Goal: Browse casually

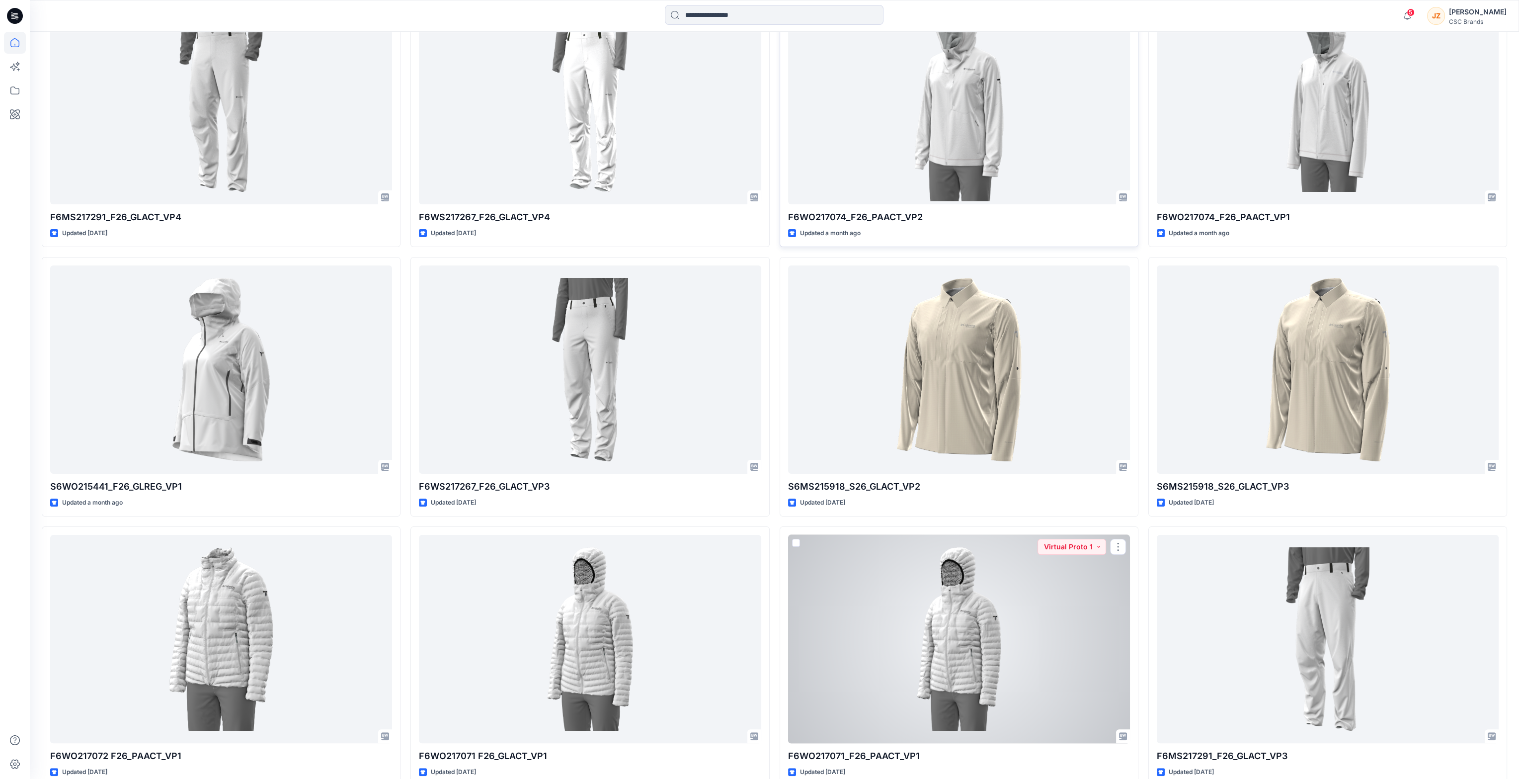
scroll to position [451, 0]
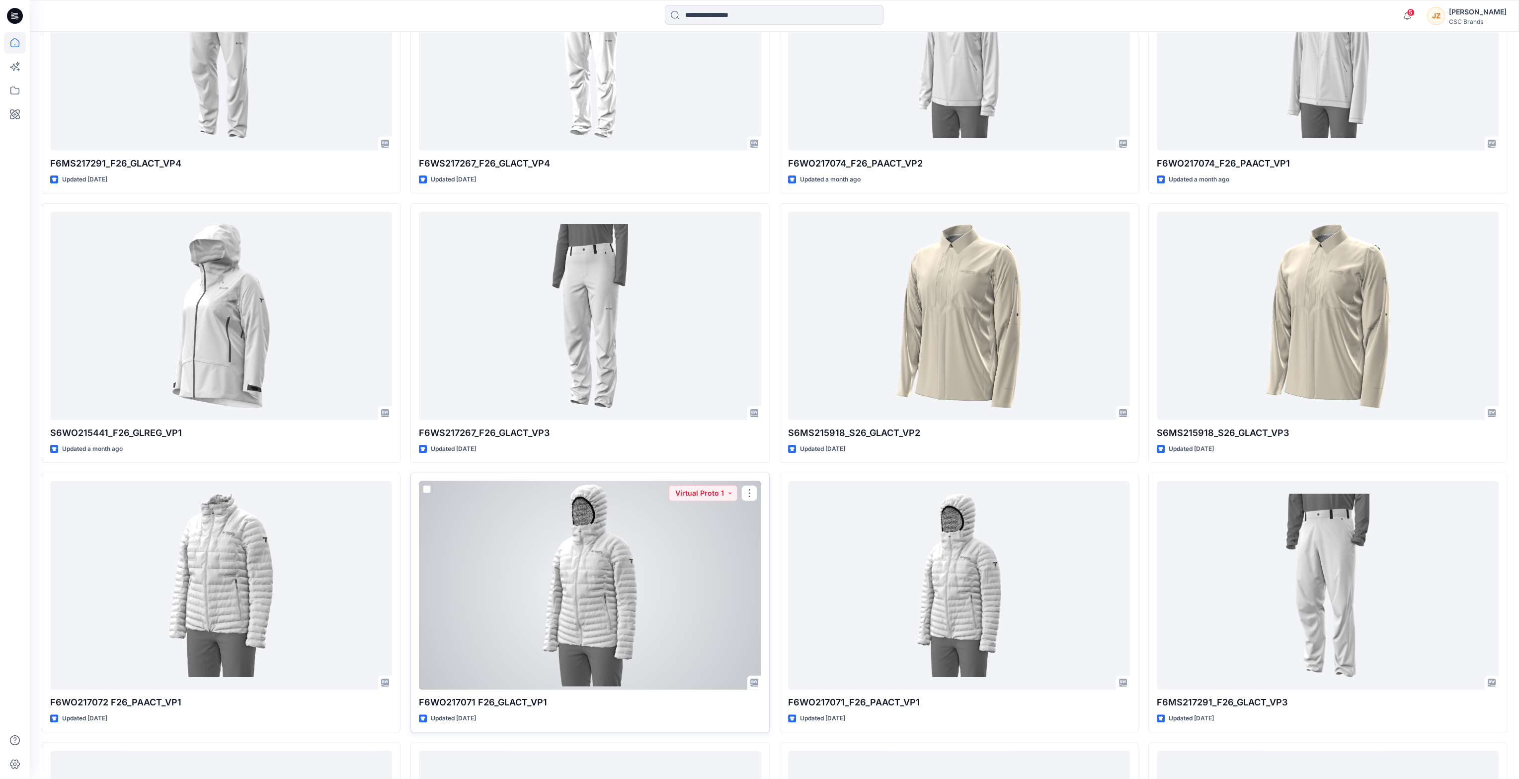
click at [602, 602] on div at bounding box center [590, 585] width 342 height 209
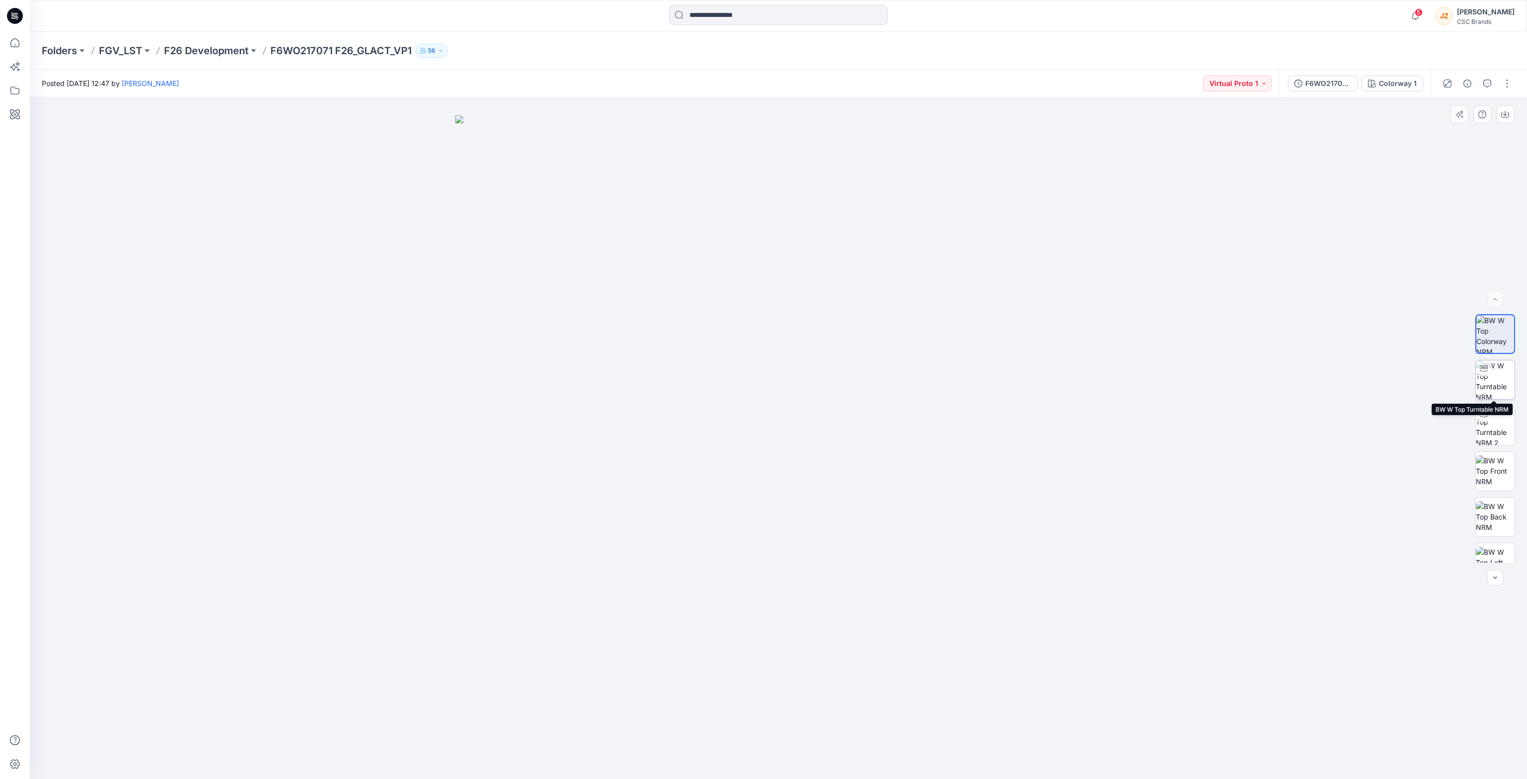
click at [1494, 379] on img at bounding box center [1494, 379] width 39 height 39
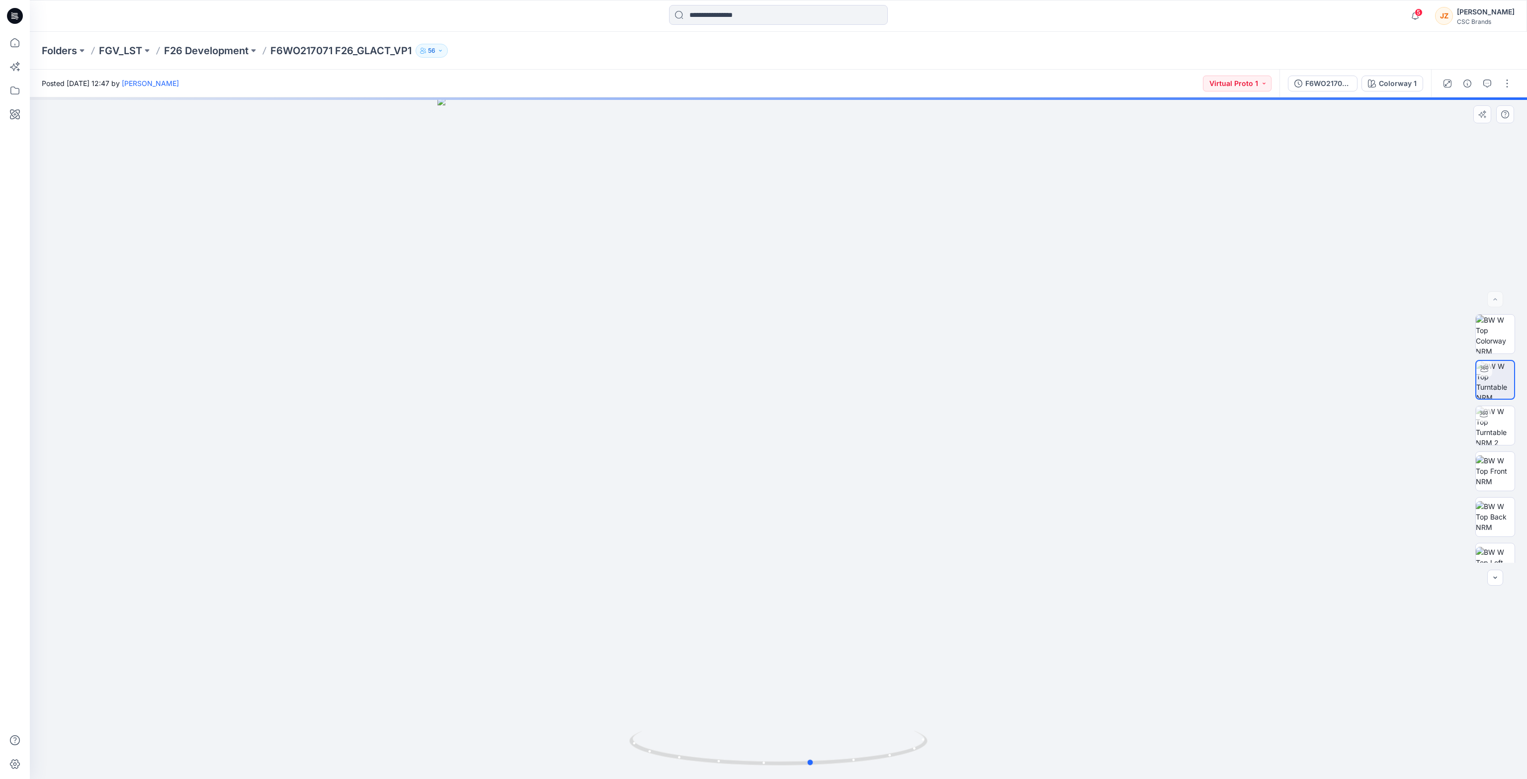
drag, startPoint x: 797, startPoint y: 459, endPoint x: 830, endPoint y: 413, distance: 56.2
click at [830, 413] on div at bounding box center [778, 437] width 1497 height 681
drag, startPoint x: 820, startPoint y: 449, endPoint x: 819, endPoint y: 427, distance: 21.9
click at [819, 427] on div at bounding box center [778, 437] width 1497 height 681
click at [1134, 248] on div at bounding box center [778, 437] width 1497 height 681
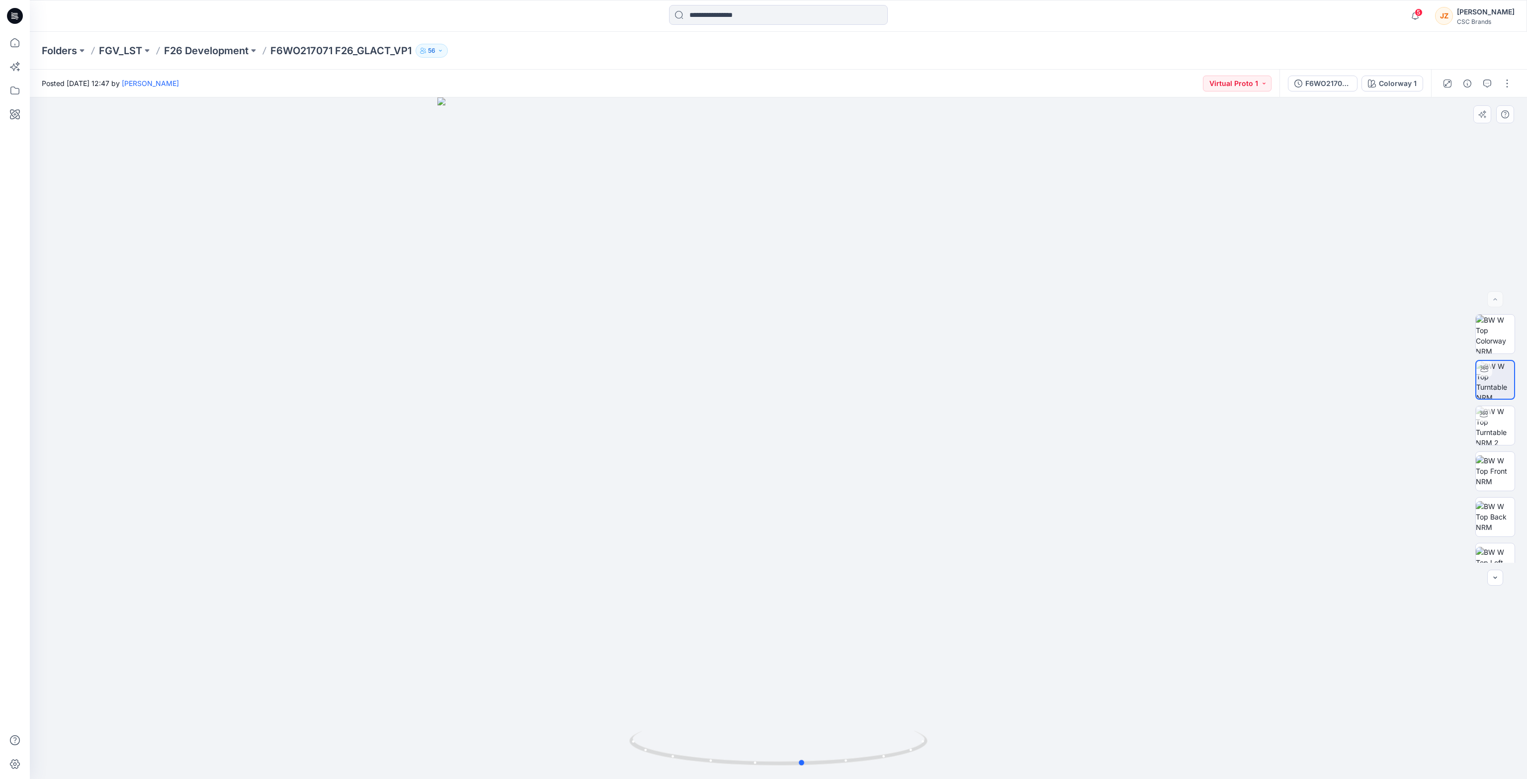
drag, startPoint x: 799, startPoint y: 406, endPoint x: 841, endPoint y: 398, distance: 43.5
click at [841, 398] on div at bounding box center [778, 437] width 1497 height 681
drag, startPoint x: 787, startPoint y: 443, endPoint x: 781, endPoint y: 367, distance: 75.7
click at [781, 367] on div at bounding box center [778, 437] width 1497 height 681
drag, startPoint x: 778, startPoint y: 389, endPoint x: 778, endPoint y: 402, distance: 13.4
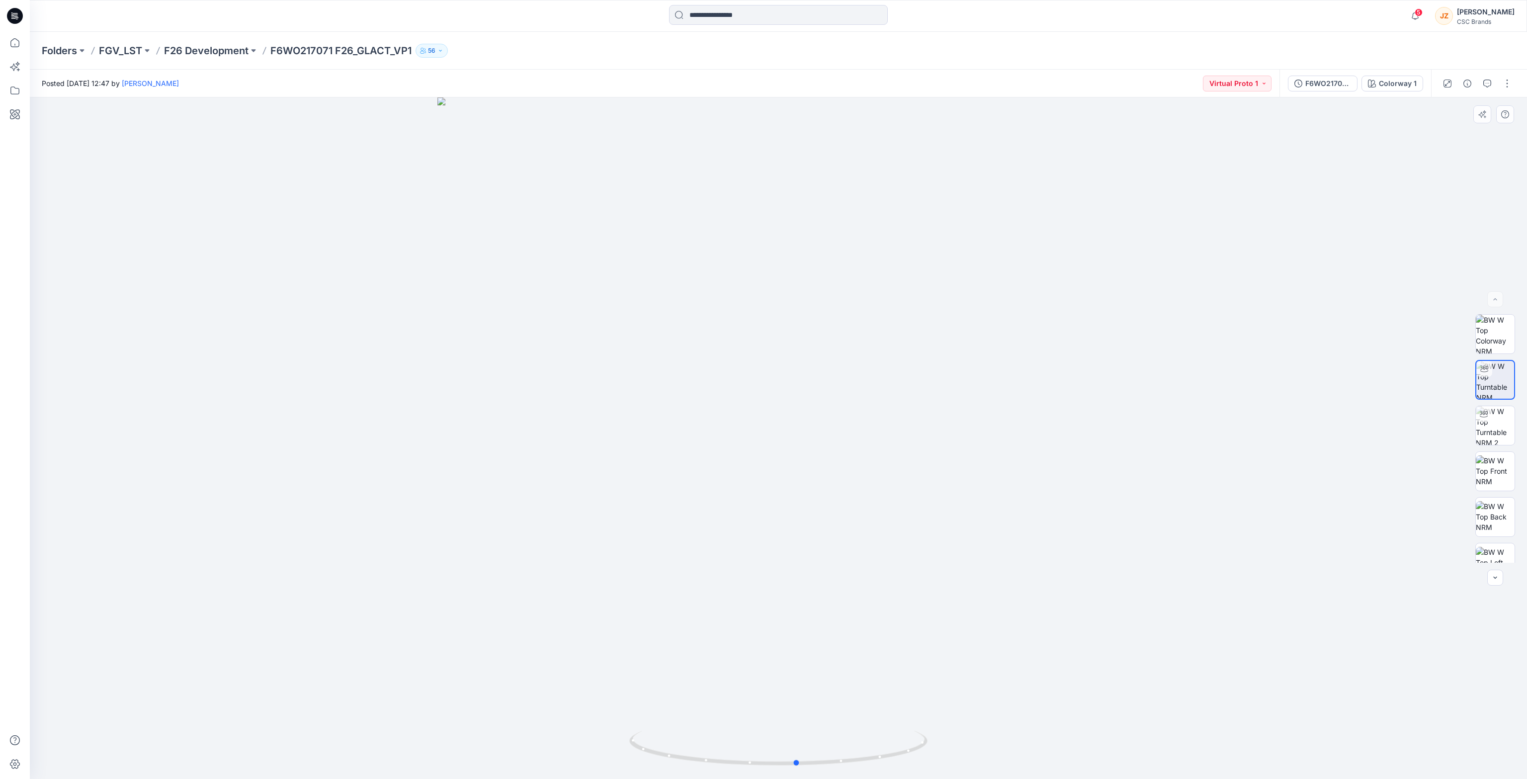
click at [778, 402] on div at bounding box center [778, 437] width 1497 height 681
drag, startPoint x: 895, startPoint y: 460, endPoint x: 882, endPoint y: 465, distance: 14.1
click at [882, 465] on div at bounding box center [778, 437] width 1497 height 681
drag, startPoint x: 774, startPoint y: 391, endPoint x: 776, endPoint y: 435, distance: 43.8
click at [776, 435] on div at bounding box center [778, 437] width 1497 height 681
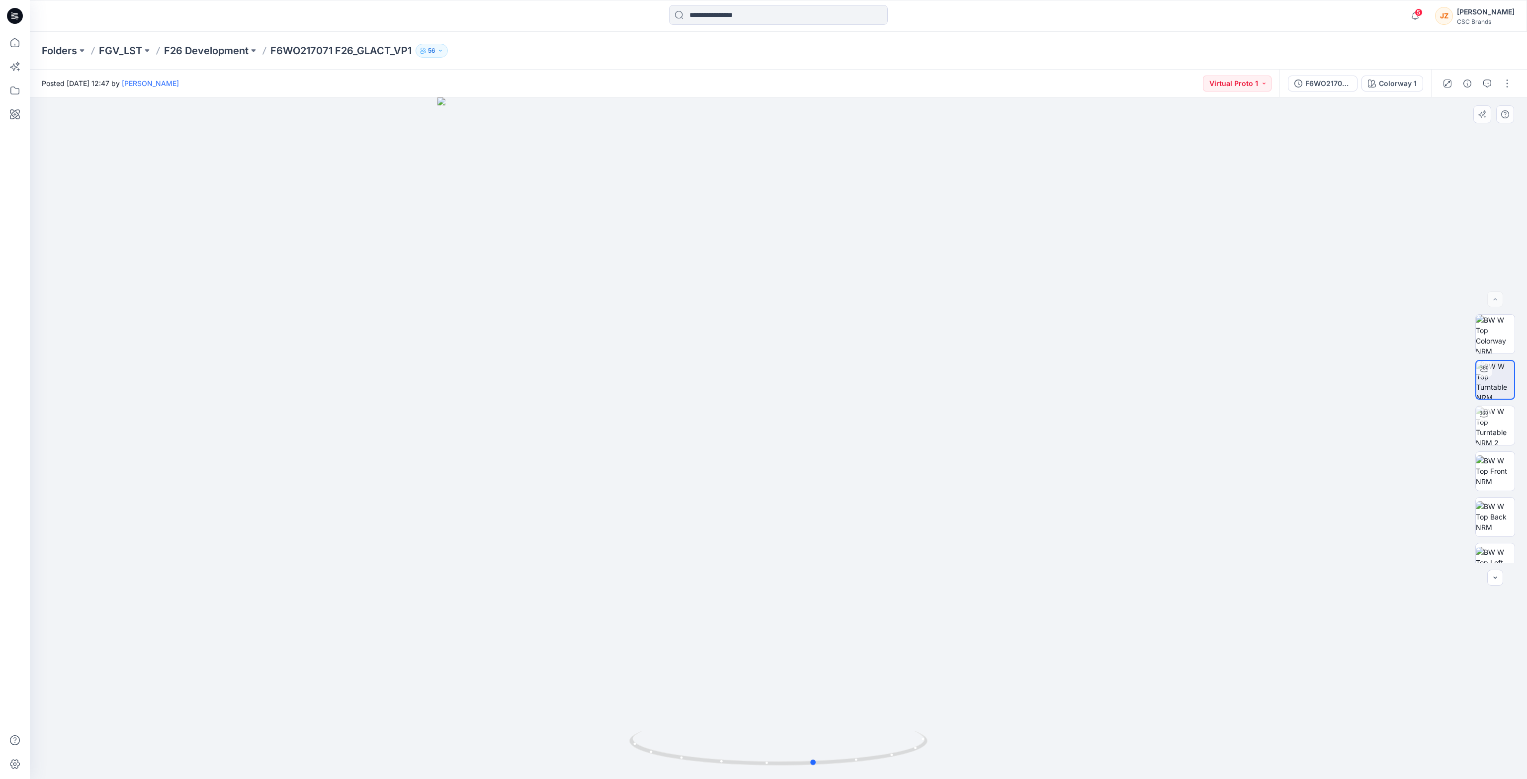
drag, startPoint x: 777, startPoint y: 427, endPoint x: 807, endPoint y: 426, distance: 30.3
click at [807, 426] on div at bounding box center [778, 437] width 1497 height 681
click at [336, 321] on div at bounding box center [778, 437] width 1497 height 681
click at [1111, 347] on div at bounding box center [778, 437] width 1497 height 681
drag, startPoint x: 641, startPoint y: 415, endPoint x: 579, endPoint y: 404, distance: 63.1
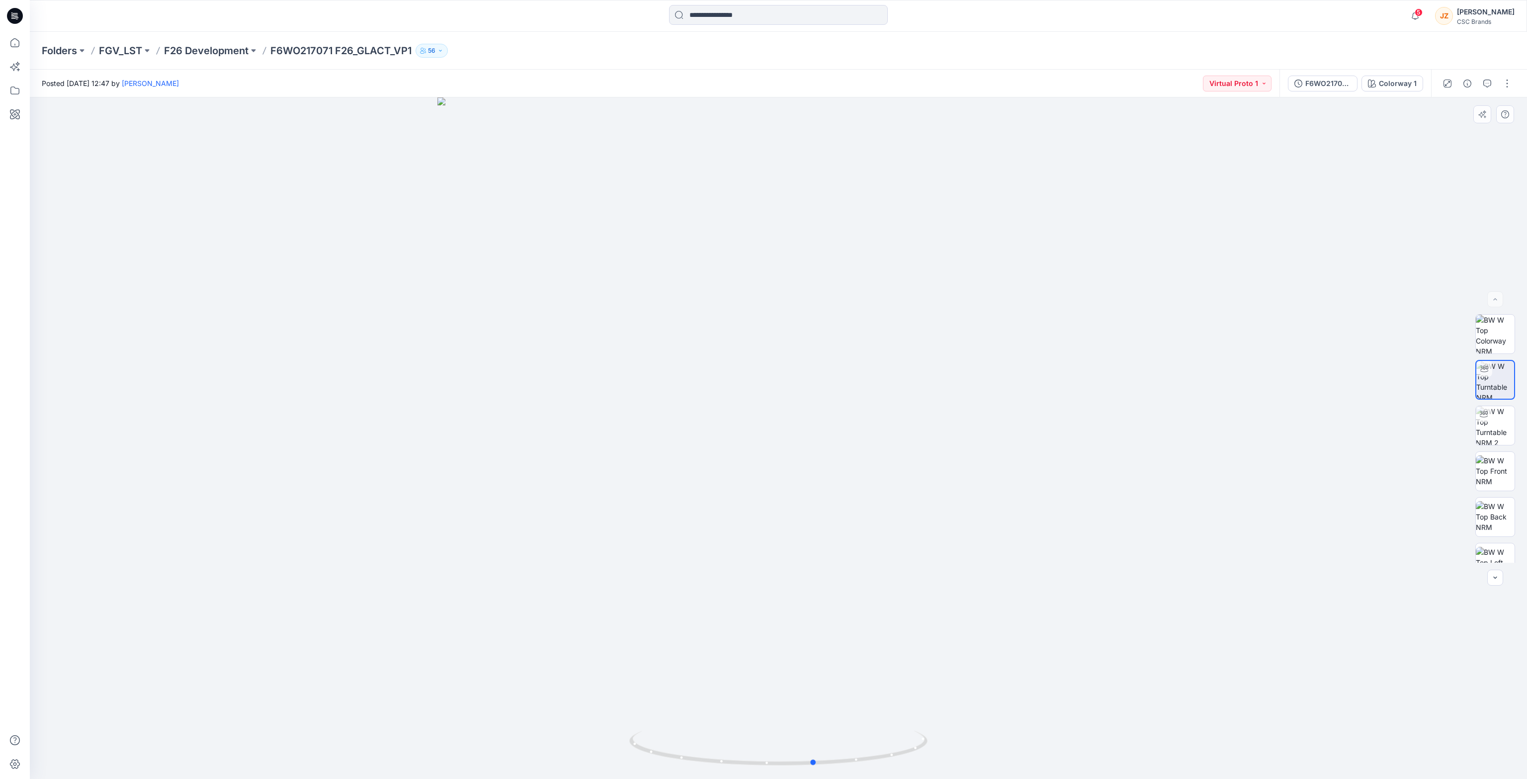
click at [579, 404] on div at bounding box center [778, 437] width 1497 height 681
drag, startPoint x: 733, startPoint y: 381, endPoint x: 744, endPoint y: 383, distance: 11.0
click at [744, 383] on div at bounding box center [778, 437] width 1497 height 681
